Goal: Obtain resource: Download file/media

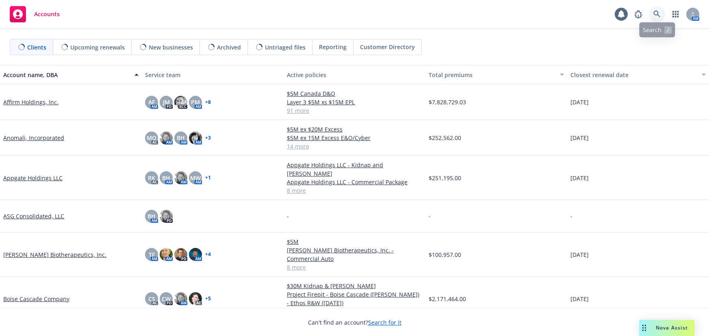
click at [657, 13] on icon at bounding box center [656, 14] width 7 height 7
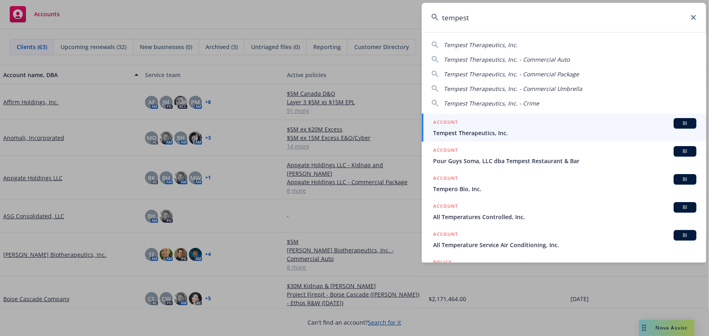
type input "tempest"
click at [551, 123] on div "ACCOUNT BI" at bounding box center [564, 123] width 263 height 11
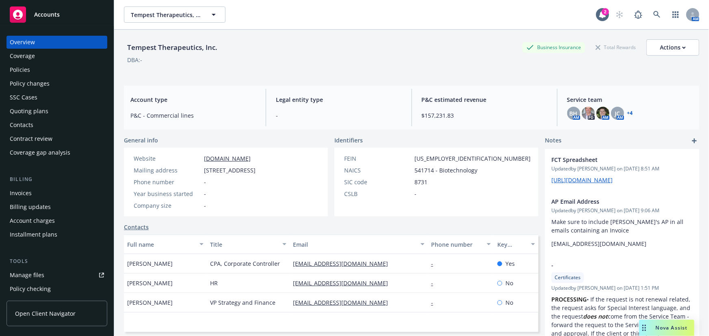
click at [69, 70] on div "Policies" at bounding box center [57, 69] width 94 height 13
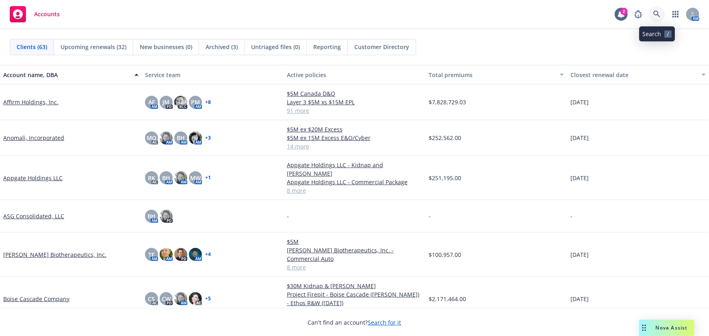
click at [656, 16] on icon at bounding box center [656, 14] width 7 height 7
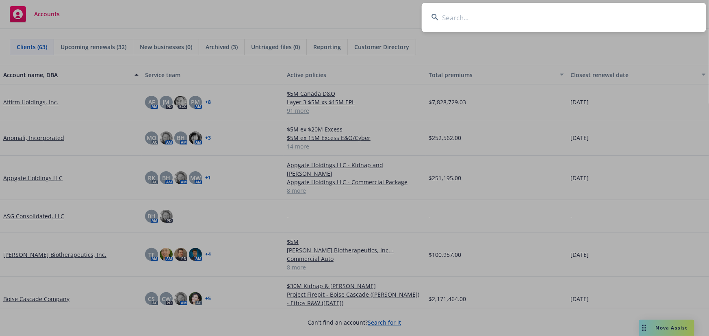
click at [531, 24] on input at bounding box center [564, 17] width 284 height 29
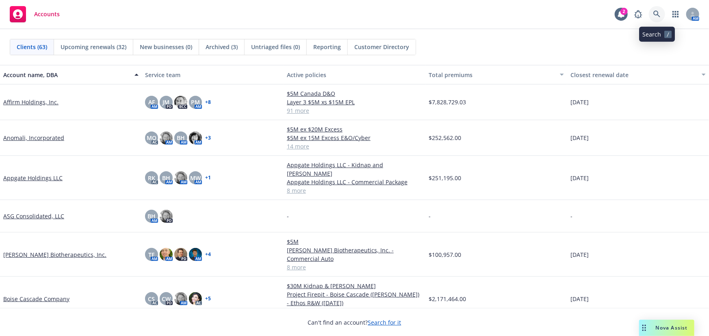
click at [655, 14] on icon at bounding box center [656, 14] width 7 height 7
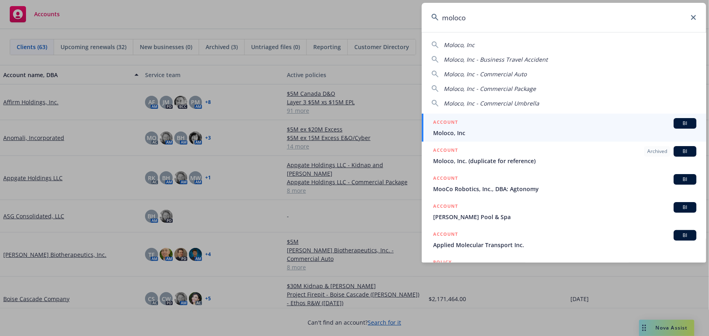
type input "moloco"
click at [571, 124] on div "ACCOUNT BI" at bounding box center [564, 123] width 263 height 11
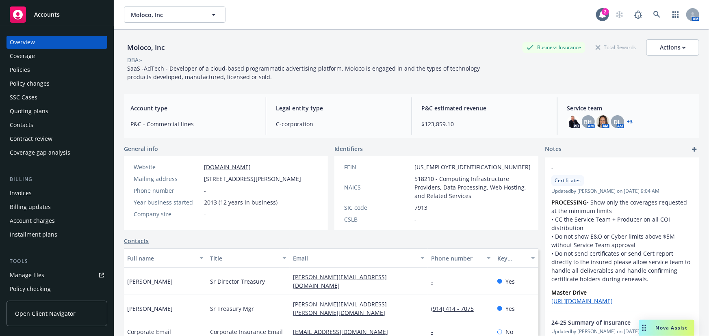
click at [60, 111] on div "Quoting plans" at bounding box center [57, 111] width 94 height 13
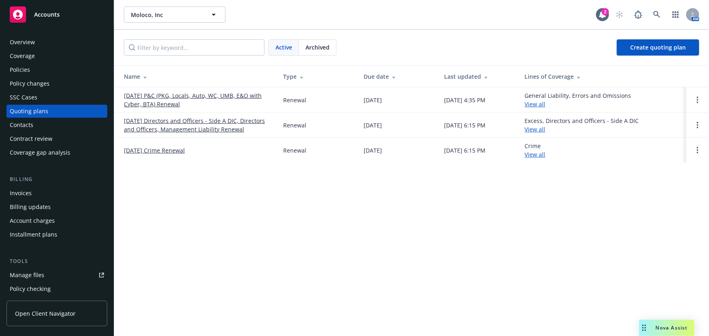
click at [203, 95] on link "11/13/25 P&C (PKG, Locals, Auto, WC, UMB, E&O with Cyber, BTA) Renewal" at bounding box center [197, 99] width 146 height 17
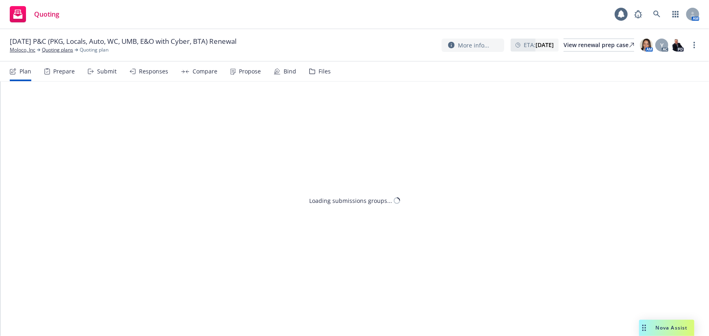
drag, startPoint x: 333, startPoint y: 73, endPoint x: 322, endPoint y: 73, distance: 11.4
click at [331, 74] on nav "Plan Prepare Submit Responses Compare Propose Bind Files" at bounding box center [354, 71] width 689 height 19
click at [322, 73] on div "Files" at bounding box center [324, 71] width 12 height 6
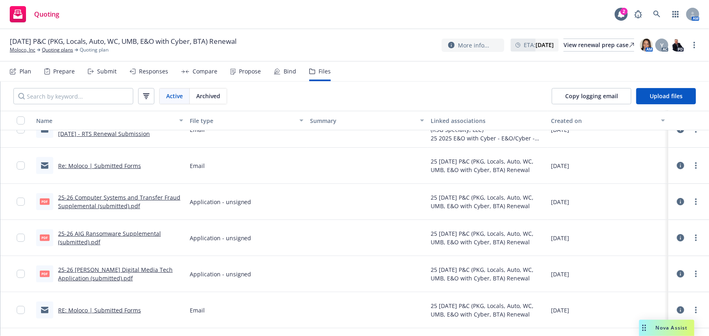
scroll to position [1735, 0]
click at [126, 198] on link "25-26 Computer Systems and Transfer Fraud Supplemental (submitted).pdf" at bounding box center [119, 201] width 122 height 16
click at [691, 199] on link "more" at bounding box center [696, 202] width 10 height 10
drag, startPoint x: 644, startPoint y: 233, endPoint x: 644, endPoint y: 228, distance: 4.5
click at [644, 233] on link "Download" at bounding box center [654, 234] width 81 height 16
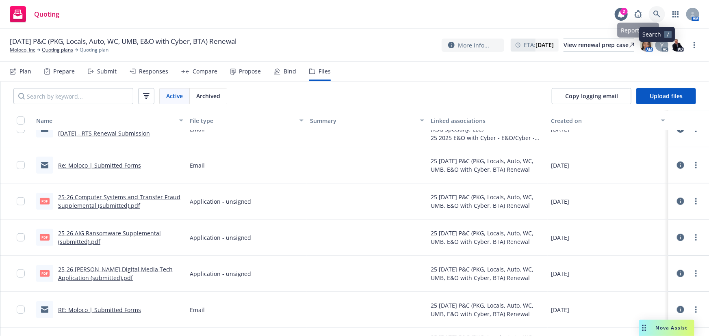
click at [656, 13] on icon at bounding box center [656, 14] width 7 height 7
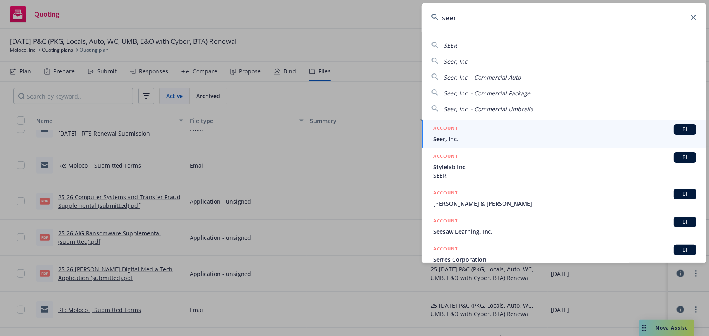
type input "seer"
click at [473, 137] on span "Seer, Inc." at bounding box center [564, 139] width 263 height 9
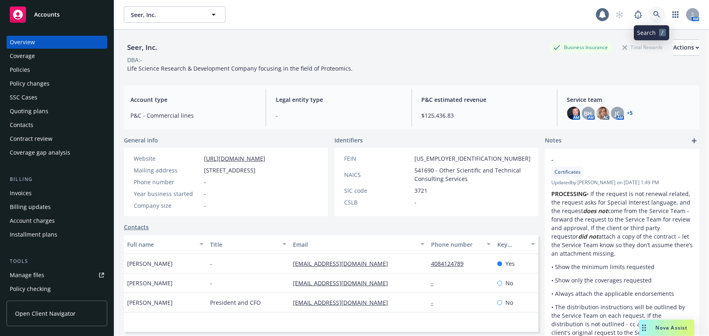
click at [654, 11] on icon at bounding box center [656, 14] width 7 height 7
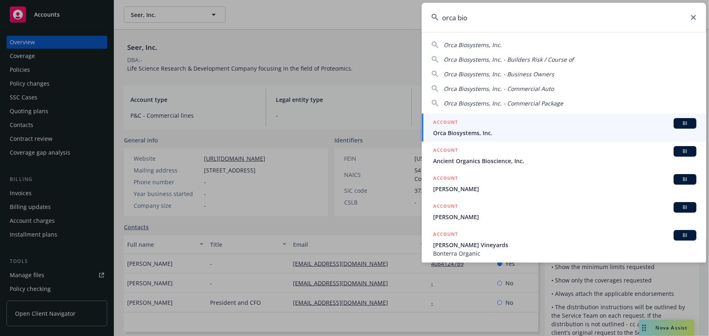
type input "orca bio"
click at [485, 129] on span "Orca Biosystems, Inc." at bounding box center [564, 133] width 263 height 9
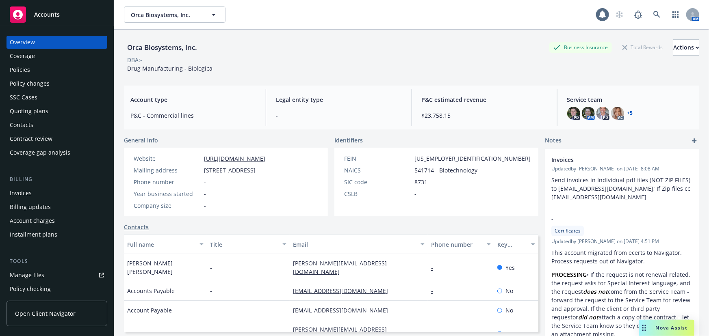
click at [46, 73] on div "Policies" at bounding box center [57, 69] width 94 height 13
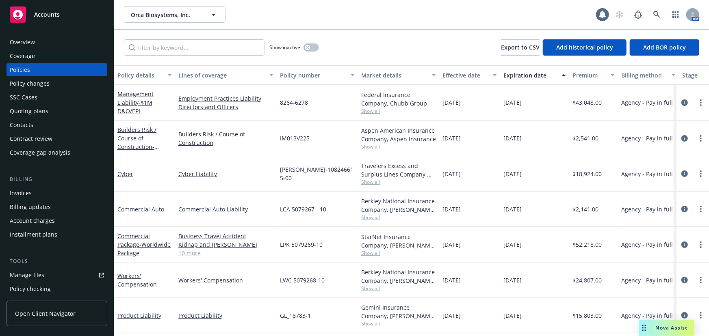
scroll to position [2, 0]
click at [148, 101] on span "- $1M D&O/EPL" at bounding box center [134, 107] width 35 height 16
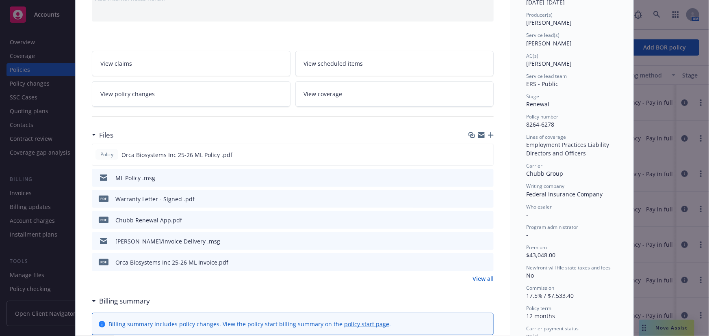
scroll to position [110, 0]
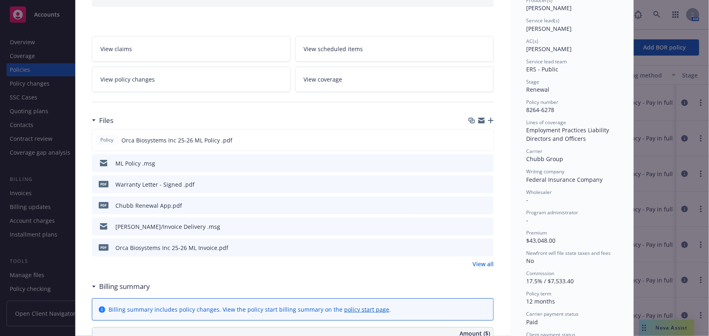
click at [483, 202] on icon "preview file" at bounding box center [485, 205] width 7 height 6
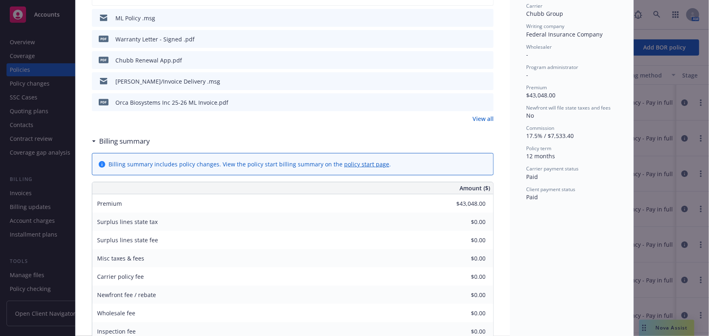
scroll to position [73, 0]
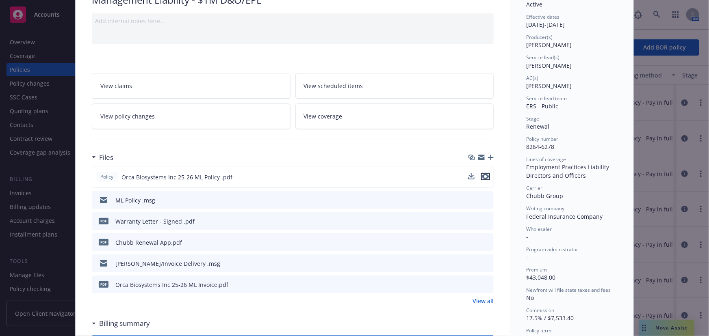
click at [483, 175] on icon "preview file" at bounding box center [485, 177] width 7 height 6
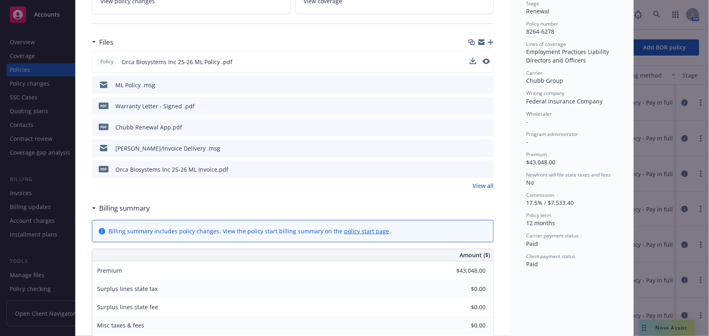
scroll to position [184, 0]
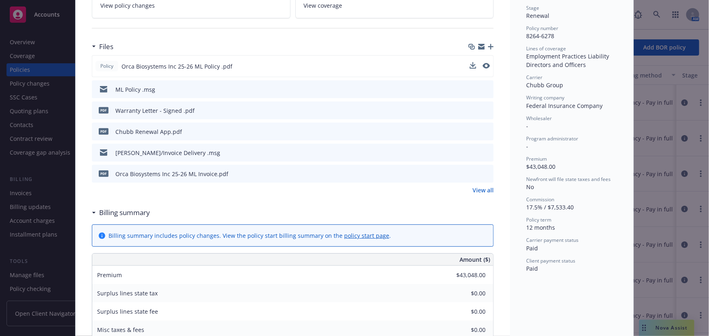
click at [483, 107] on icon "preview file" at bounding box center [485, 110] width 7 height 6
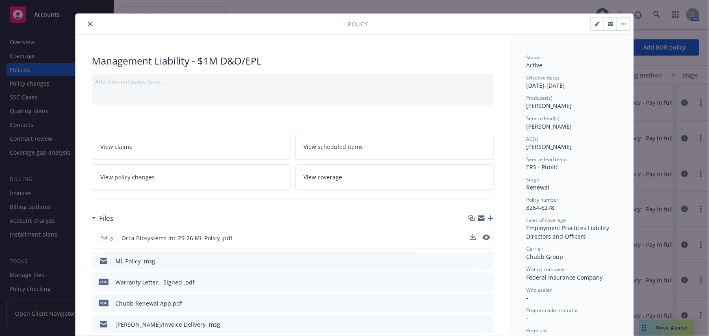
scroll to position [0, 0]
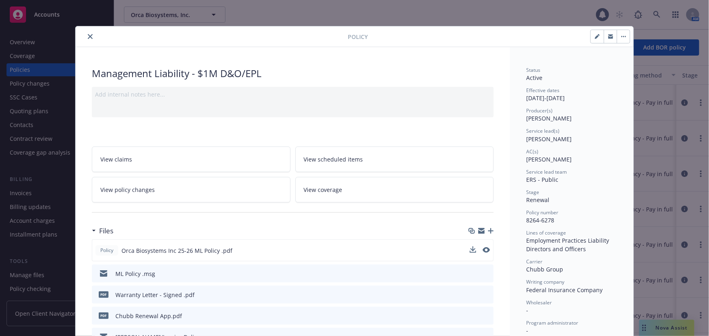
click at [88, 39] on button "close" at bounding box center [90, 37] width 10 height 10
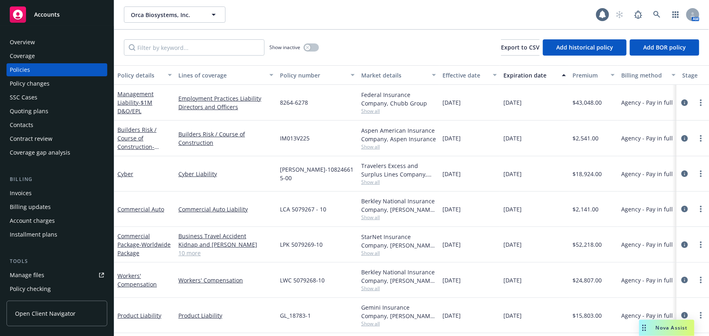
click at [61, 110] on div "Quoting plans" at bounding box center [57, 111] width 94 height 13
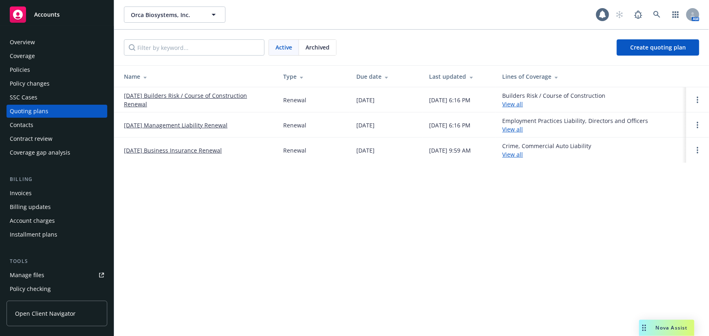
click at [198, 125] on link "02/15/26 Management Liability Renewal" at bounding box center [176, 125] width 104 height 9
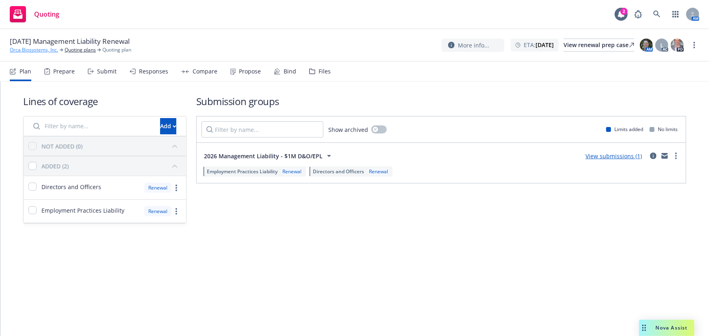
click at [49, 48] on link "Orca Biosystems, Inc." at bounding box center [34, 49] width 48 height 7
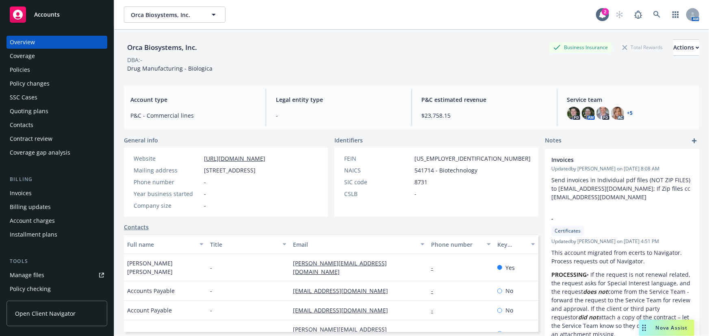
click at [57, 108] on div "Quoting plans" at bounding box center [57, 111] width 94 height 13
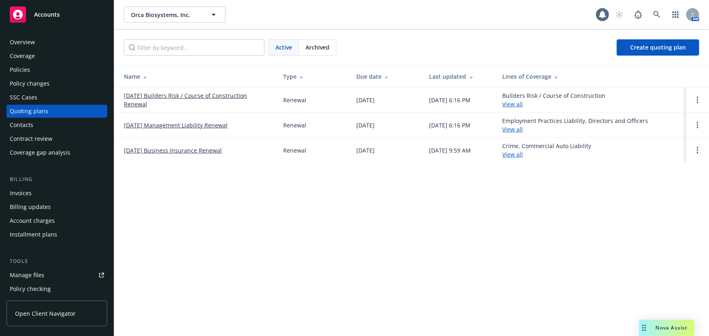
click at [317, 49] on span "Archived" at bounding box center [317, 47] width 24 height 9
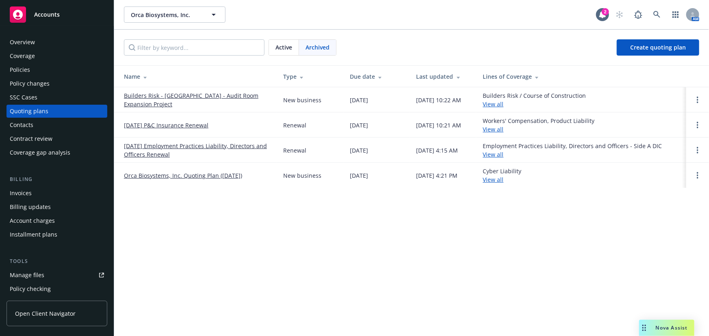
click at [233, 145] on link "02/15/25 Employment Practices Liability, Directors and Officers Renewal" at bounding box center [197, 150] width 146 height 17
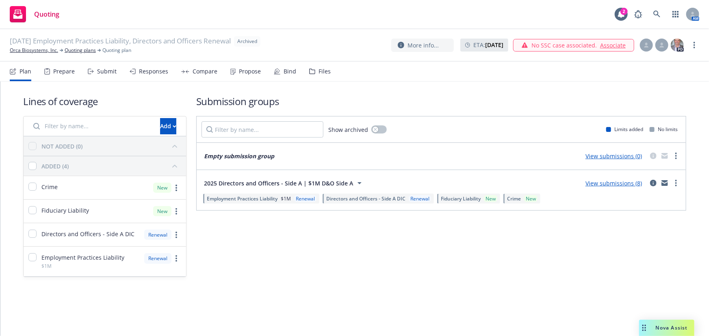
click at [320, 75] on div "Files" at bounding box center [320, 71] width 22 height 19
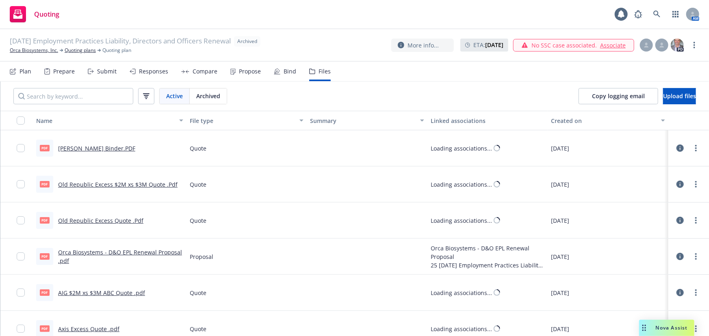
click at [110, 147] on link "[PERSON_NAME] Binder.PDF" at bounding box center [96, 149] width 77 height 8
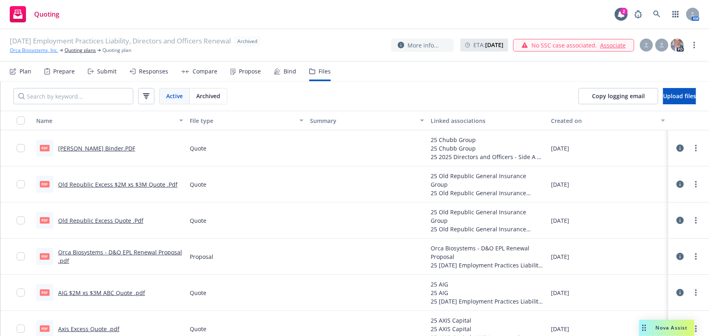
click at [27, 50] on link "Orca Biosystems, Inc." at bounding box center [34, 50] width 48 height 7
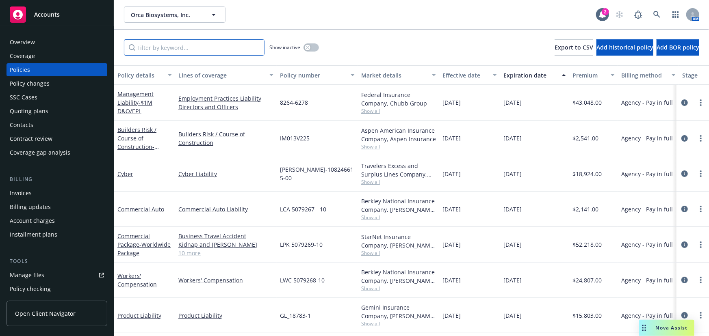
click at [170, 45] on input "Filter by keyword..." at bounding box center [194, 47] width 141 height 16
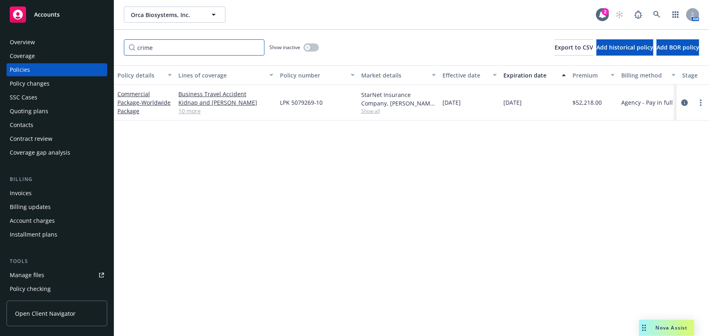
type input "crime"
click at [186, 108] on link "10 more" at bounding box center [225, 111] width 95 height 9
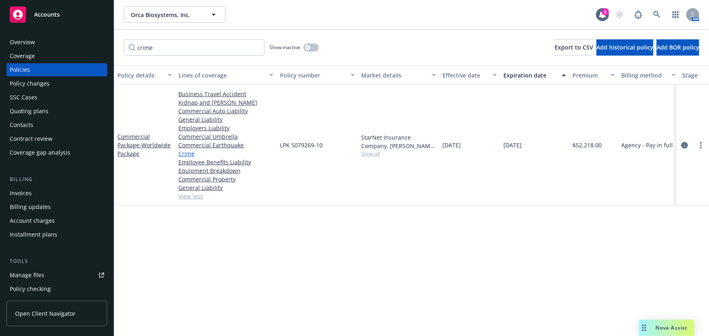
click at [180, 153] on link "Crime" at bounding box center [225, 153] width 95 height 9
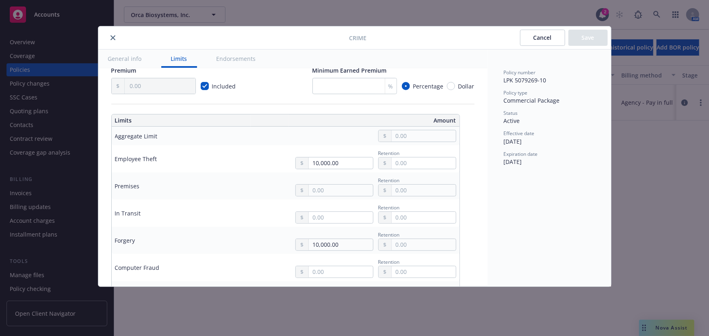
scroll to position [184, 0]
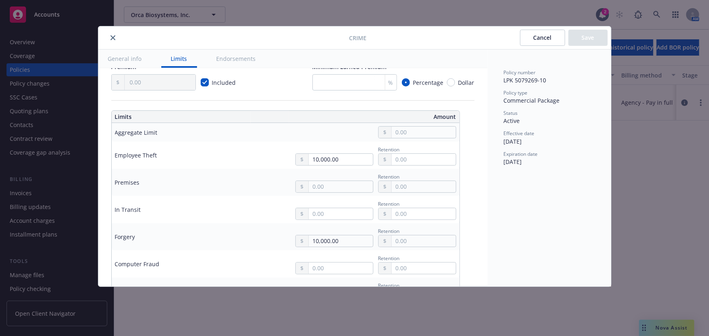
click at [115, 39] on button "close" at bounding box center [113, 38] width 10 height 10
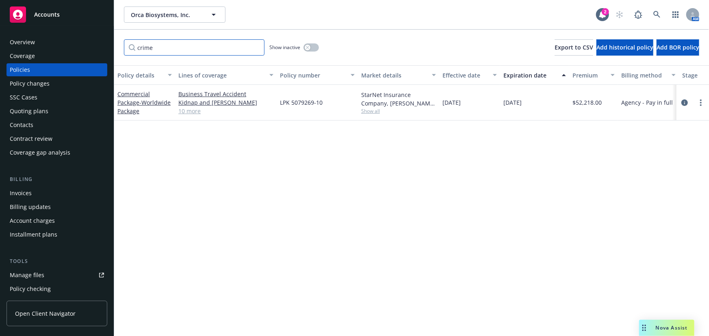
click at [256, 46] on input "crime" at bounding box center [194, 47] width 141 height 16
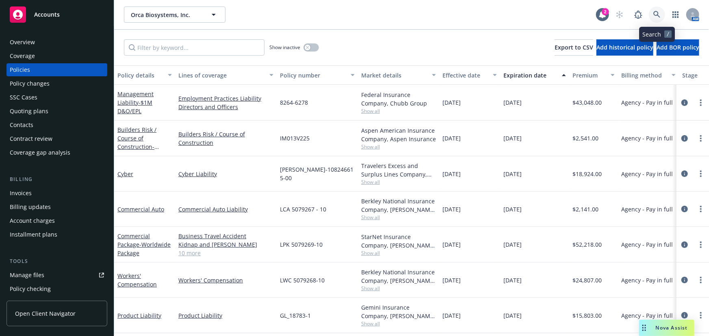
click at [658, 16] on icon at bounding box center [656, 14] width 7 height 7
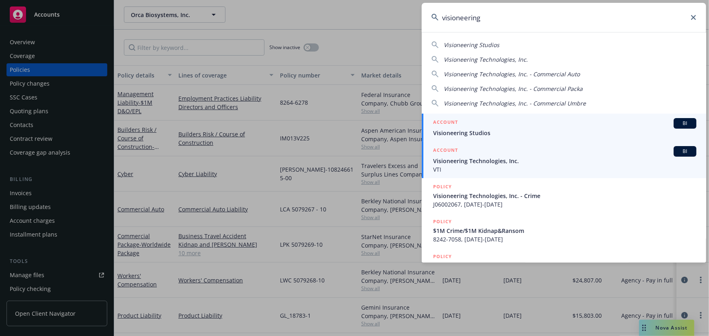
type input "visioneering"
click at [512, 155] on div "ACCOUNT BI" at bounding box center [564, 151] width 263 height 11
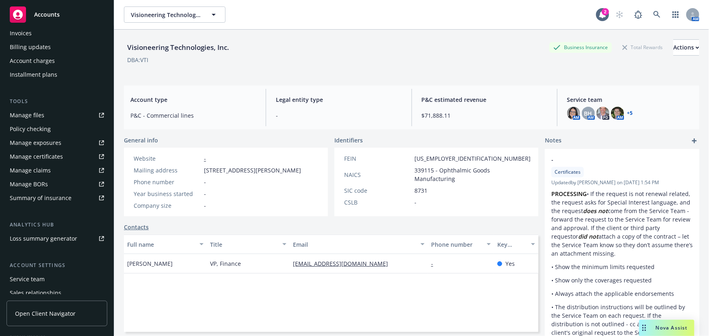
scroll to position [206, 0]
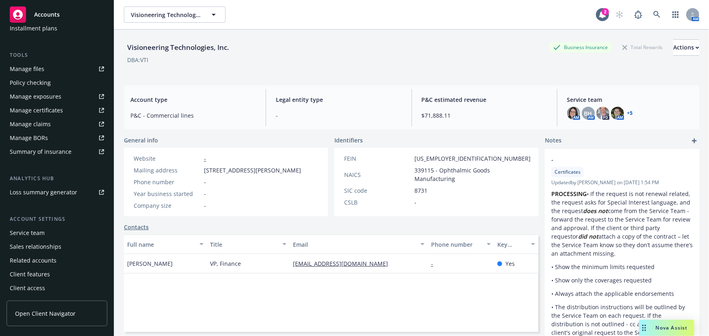
click at [40, 231] on div "Service team" at bounding box center [27, 233] width 35 height 13
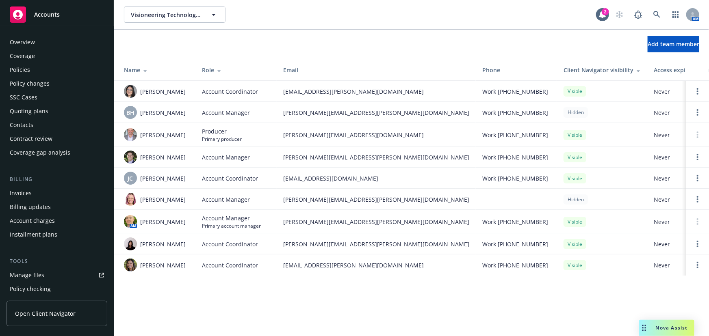
click at [58, 67] on div "Policies" at bounding box center [57, 69] width 94 height 13
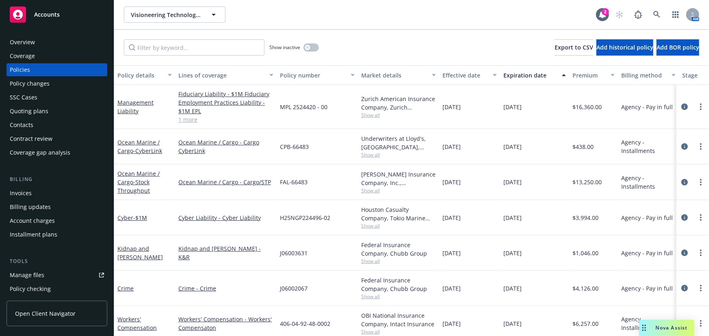
click at [190, 118] on link "1 more" at bounding box center [225, 119] width 95 height 9
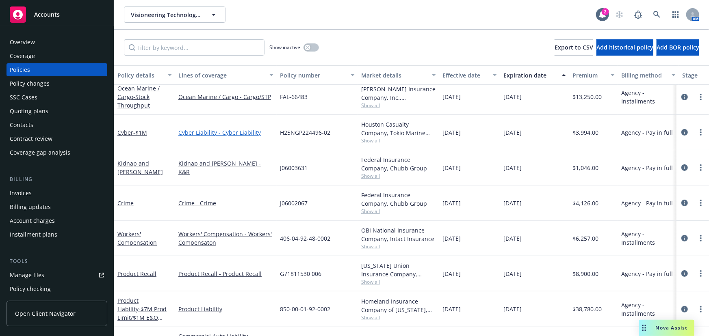
scroll to position [143, 0]
